Goal: Transaction & Acquisition: Purchase product/service

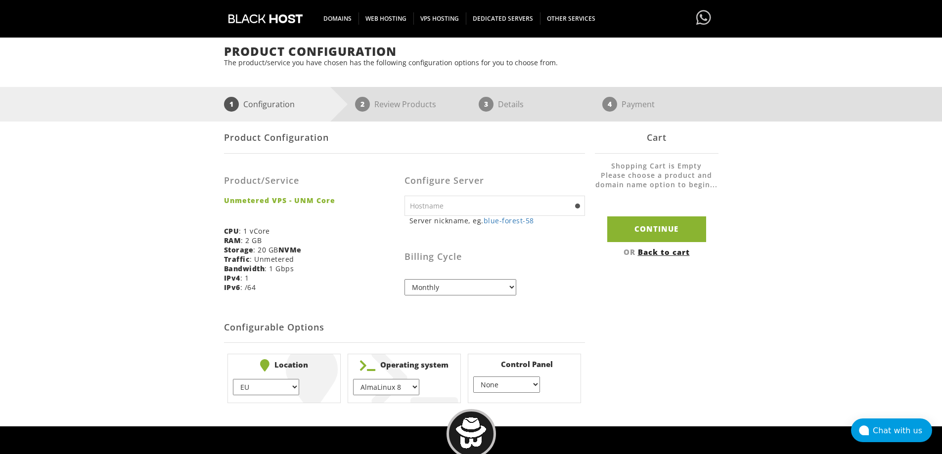
scroll to position [88, 0]
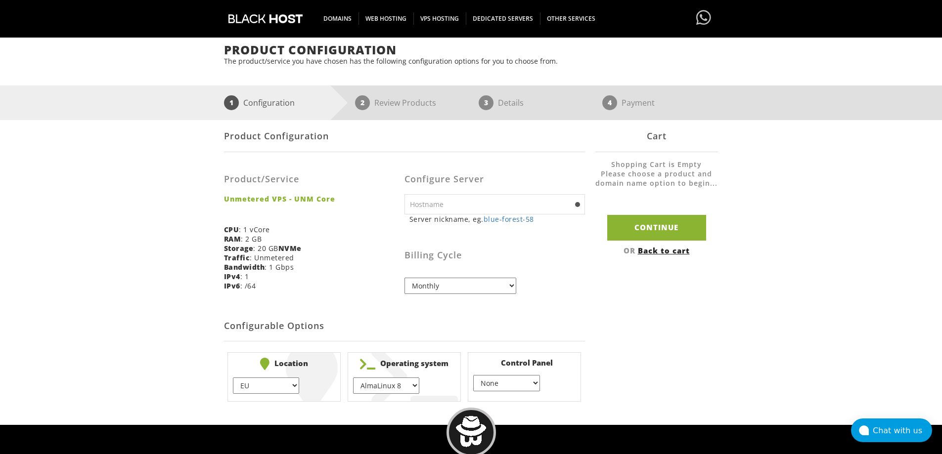
click at [459, 202] on input "text" at bounding box center [494, 204] width 180 height 20
click at [240, 218] on div "Product/Service Unmetered VPS - UNM Core CPU : 1 vCore RAM : 2 GB Storage : 20 …" at bounding box center [314, 229] width 180 height 138
click at [244, 205] on div "Product/Service Unmetered VPS - UNM Core CPU : 1 vCore RAM : 2 GB Storage : 20 …" at bounding box center [314, 229] width 180 height 138
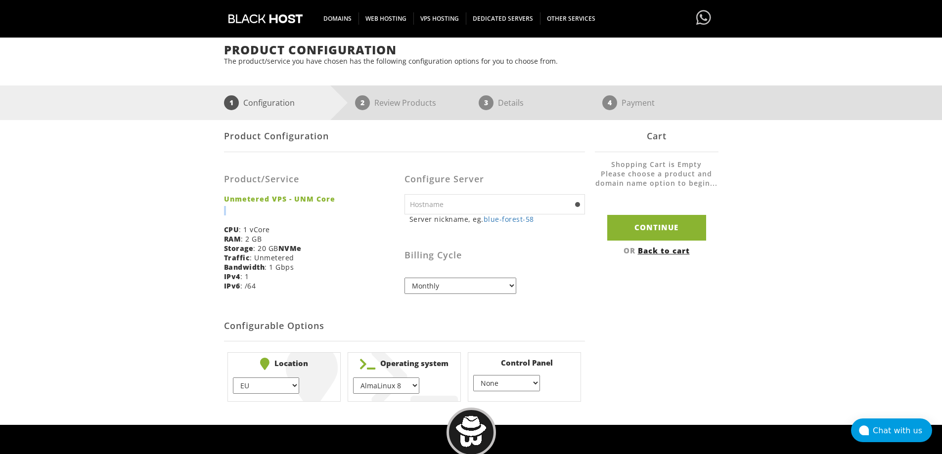
click at [244, 205] on div "Product/Service Unmetered VPS - UNM Core CPU : 1 vCore RAM : 2 GB Storage : 20 …" at bounding box center [314, 229] width 180 height 138
click at [273, 192] on div "Product/Service Unmetered VPS - UNM Core CPU : 1 vCore RAM : 2 GB Storage : 20 …" at bounding box center [314, 229] width 180 height 138
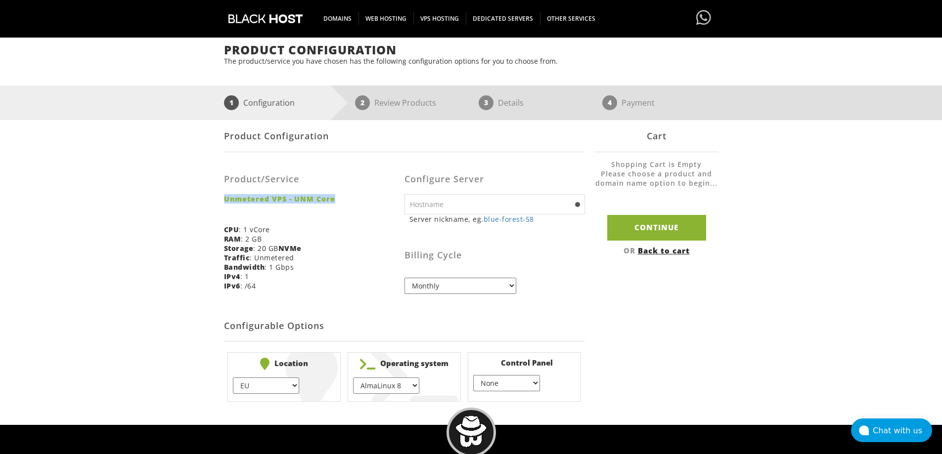
click at [396, 387] on select "AlmaLinux 8 } AlmaLinux 9 } AlmaLinux 10 } Rocky Linux 8 } Rocky Linux 9 } Cent…" at bounding box center [386, 386] width 66 height 16
select select "1147"
click at [353, 378] on select "AlmaLinux 8 } AlmaLinux 9 } AlmaLinux 10 } Rocky Linux 8 } Rocky Linux 9 } Cent…" at bounding box center [386, 386] width 66 height 16
